Goal: Book appointment/travel/reservation

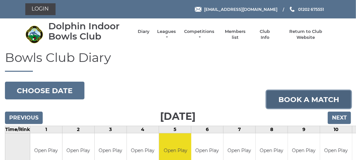
click at [313, 95] on link "Book a match" at bounding box center [309, 99] width 84 height 18
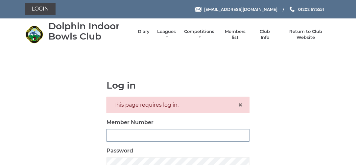
type input "3280"
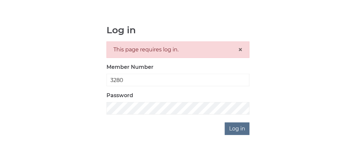
scroll to position [56, 0]
click at [237, 128] on input "Log in" at bounding box center [237, 128] width 25 height 12
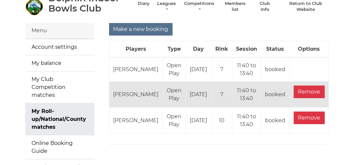
scroll to position [33, 0]
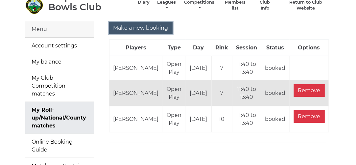
click at [138, 24] on input "Make a new booking" at bounding box center [140, 28] width 63 height 12
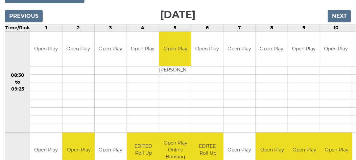
scroll to position [83, 0]
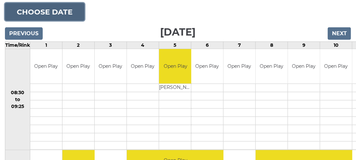
click at [64, 13] on button "Choose date" at bounding box center [45, 12] width 80 height 18
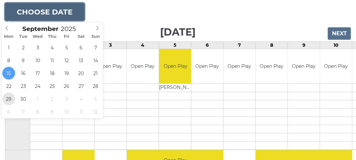
type input "2025-09-29"
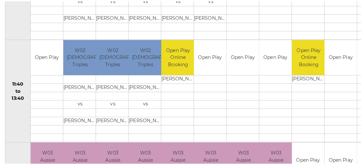
scroll to position [298, 0]
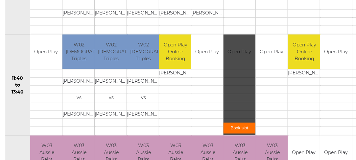
click at [243, 129] on link "Book slot" at bounding box center [240, 128] width 32 height 11
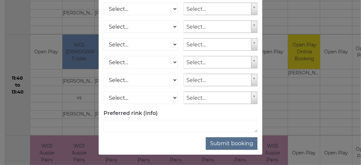
scroll to position [139, 0]
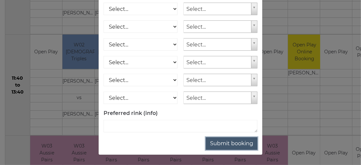
click at [237, 144] on button "Submit booking" at bounding box center [232, 143] width 52 height 12
